Goal: Transaction & Acquisition: Obtain resource

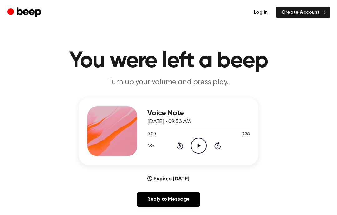
click at [197, 148] on icon "Play Audio" at bounding box center [199, 146] width 16 height 16
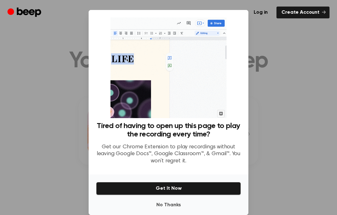
click at [197, 182] on button "Get It Now" at bounding box center [168, 188] width 145 height 13
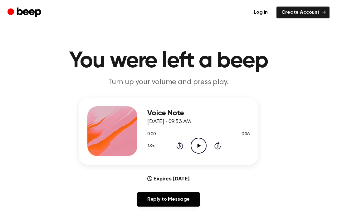
click at [197, 136] on div "0:00 0:36" at bounding box center [198, 134] width 102 height 7
click at [197, 141] on icon "Play Audio" at bounding box center [199, 146] width 16 height 16
click at [199, 149] on icon "Play Audio" at bounding box center [199, 146] width 16 height 16
click at [196, 148] on icon "Pause Audio" at bounding box center [199, 146] width 16 height 16
click at [190, 148] on div "1.0x Rewind 5 seconds Play Audio Skip 5 seconds" at bounding box center [198, 146] width 102 height 16
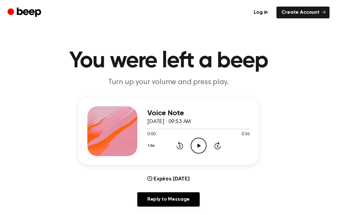
click at [192, 142] on icon "Play Audio" at bounding box center [199, 146] width 16 height 16
click at [172, 144] on div "1.0x Rewind 5 seconds Pause Audio Skip 5 seconds" at bounding box center [198, 146] width 102 height 16
click at [180, 145] on icon at bounding box center [180, 146] width 2 height 2
click at [176, 139] on div "1.0x Rewind 5 seconds Pause Audio Skip 5 seconds" at bounding box center [198, 146] width 102 height 16
click at [170, 147] on div "1.0x Rewind 5 seconds Pause Audio Skip 5 seconds" at bounding box center [198, 146] width 102 height 16
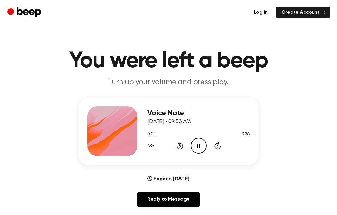
click at [169, 142] on div "1.0x Rewind 5 seconds Pause Audio Skip 5 seconds" at bounding box center [198, 146] width 102 height 16
click at [174, 139] on div "1.0x Rewind 5 seconds Pause Audio Skip 5 seconds" at bounding box center [198, 146] width 102 height 16
click at [172, 144] on div "1.0x Rewind 5 seconds Pause Audio Skip 5 seconds" at bounding box center [198, 146] width 102 height 16
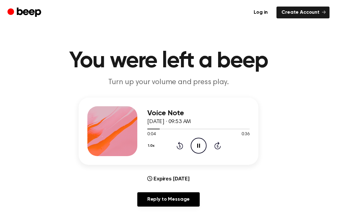
click at [174, 143] on div "1.0x Rewind 5 seconds Pause Audio Skip 5 seconds" at bounding box center [198, 146] width 102 height 16
click at [178, 142] on icon "Rewind 5 seconds" at bounding box center [179, 146] width 7 height 8
click at [179, 144] on icon at bounding box center [180, 145] width 7 height 7
click at [200, 143] on icon "Pause Audio" at bounding box center [199, 146] width 16 height 16
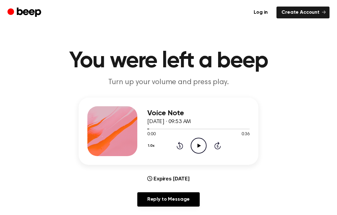
click at [197, 144] on icon "Play Audio" at bounding box center [199, 146] width 16 height 16
click at [199, 144] on icon at bounding box center [198, 146] width 3 height 4
click at [193, 147] on icon "Play Audio" at bounding box center [199, 146] width 16 height 16
click at [193, 143] on icon "Pause Audio" at bounding box center [199, 146] width 16 height 16
click at [189, 148] on div "1.0x Rewind 5 seconds Play Audio Skip 5 seconds" at bounding box center [198, 146] width 102 height 16
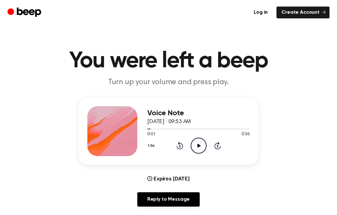
click at [194, 146] on icon "Play Audio" at bounding box center [199, 146] width 16 height 16
